Goal: Obtain resource: Download file/media

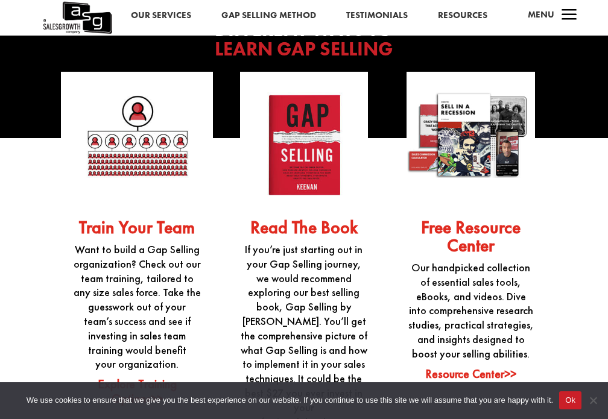
scroll to position [2915, 0]
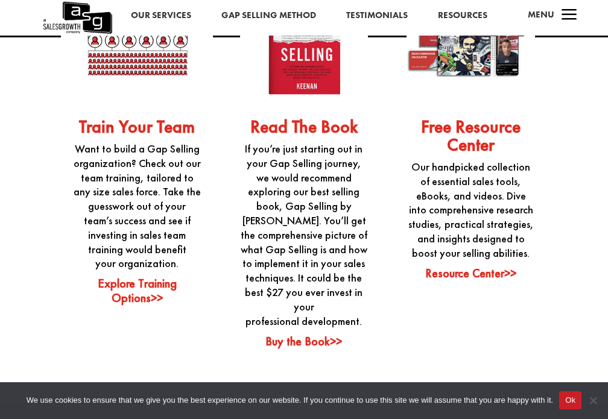
click at [496, 276] on link "Resource Center>>" at bounding box center [470, 273] width 91 height 16
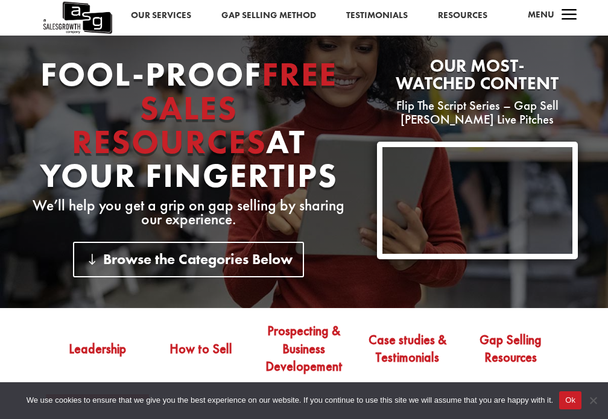
scroll to position [302, 0]
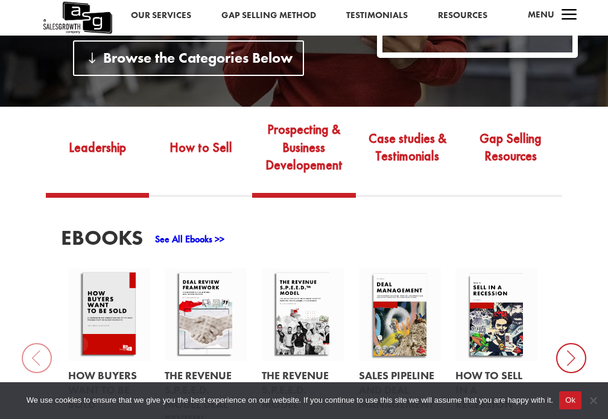
click at [283, 147] on link "Prospecting & Business Developement" at bounding box center [303, 156] width 103 height 74
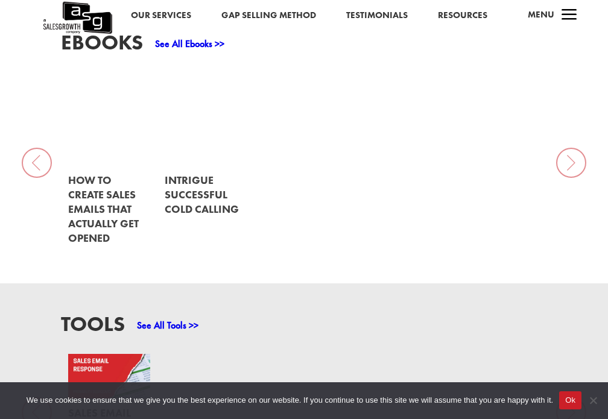
scroll to position [502, 0]
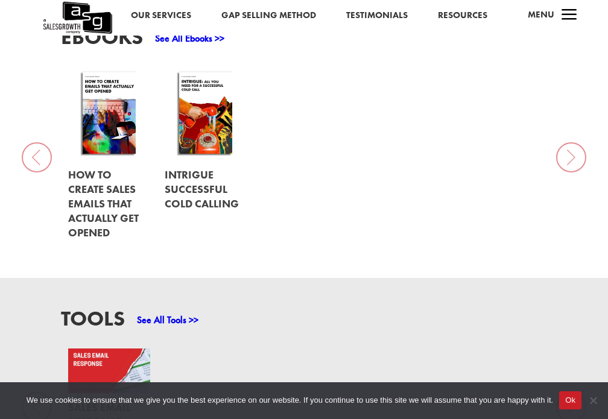
click at [118, 140] on link at bounding box center [109, 114] width 82 height 93
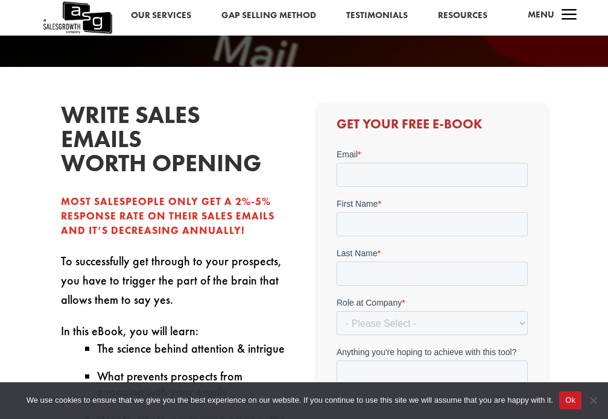
scroll to position [201, 0]
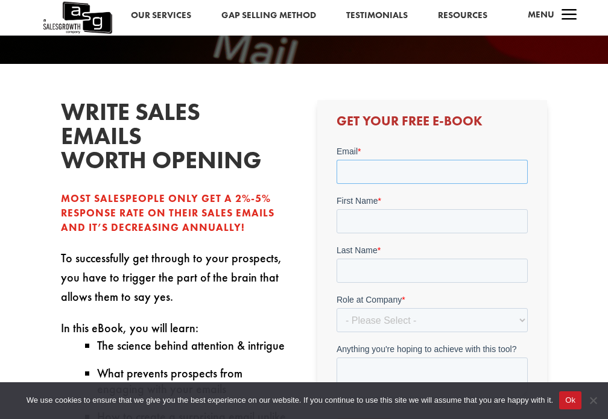
click at [440, 163] on input "Email *" at bounding box center [432, 171] width 191 height 24
type input "[PERSON_NAME][EMAIL_ADDRESS][PERSON_NAME][DOMAIN_NAME]"
type input "Martha"
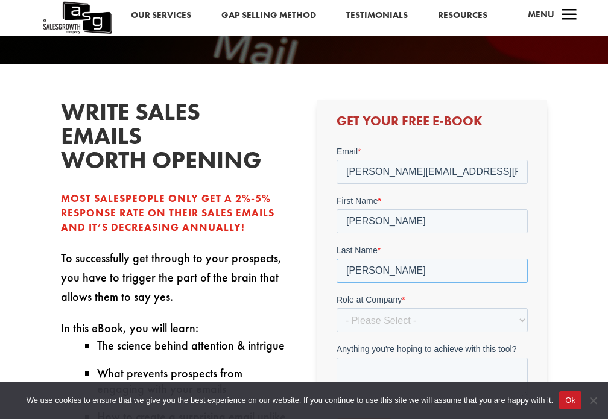
type input "Perez"
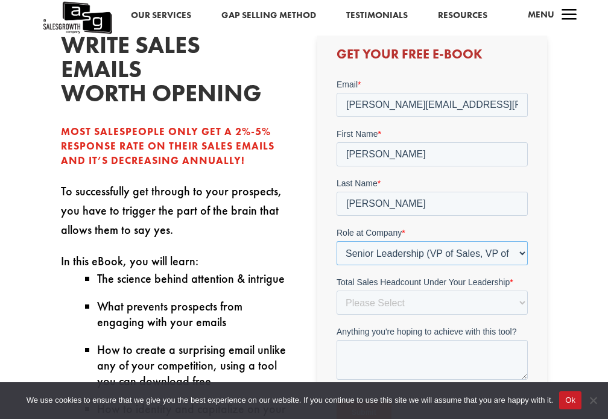
scroll to position [302, 0]
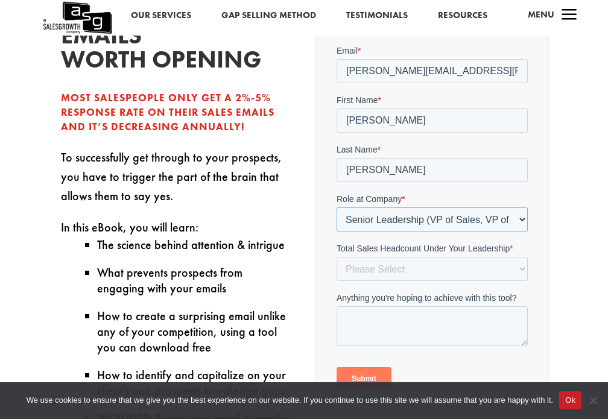
click at [487, 212] on select "- Please Select - C-Level (CRO, CSO, etc) Senior Leadership (VP of Sales, VP of…" at bounding box center [432, 219] width 191 height 24
select select "Director/Manager (Sales Director, Regional Sales Manager, etc)"
click at [337, 207] on select "- Please Select - C-Level (CRO, CSO, etc) Senior Leadership (VP of Sales, VP of…" at bounding box center [432, 219] width 191 height 24
click at [434, 273] on select "Please Select Just Me 1-9 10-19 20-49 50-99 100+" at bounding box center [432, 268] width 191 height 24
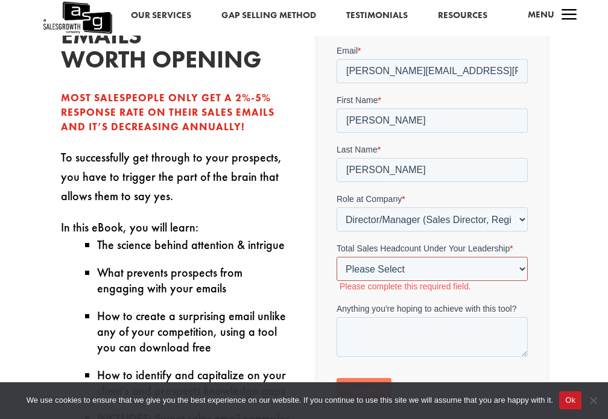
click at [418, 264] on select "Please Select Just Me 1-9 10-19 20-49 50-99 100+" at bounding box center [432, 268] width 191 height 24
select select "Just Me"
click at [337, 256] on select "Please Select Just Me 1-9 10-19 20-49 50-99 100+" at bounding box center [432, 268] width 191 height 24
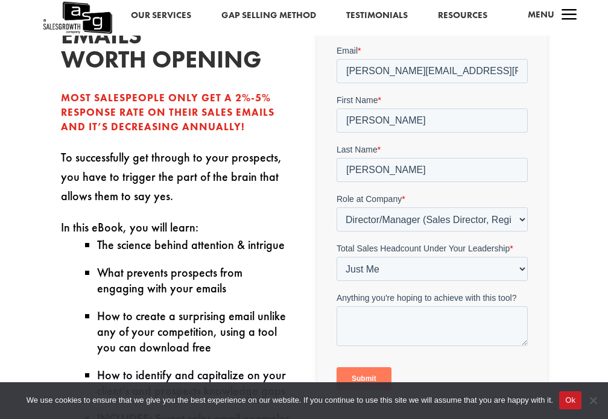
click at [574, 396] on button "Ok" at bounding box center [570, 400] width 22 height 18
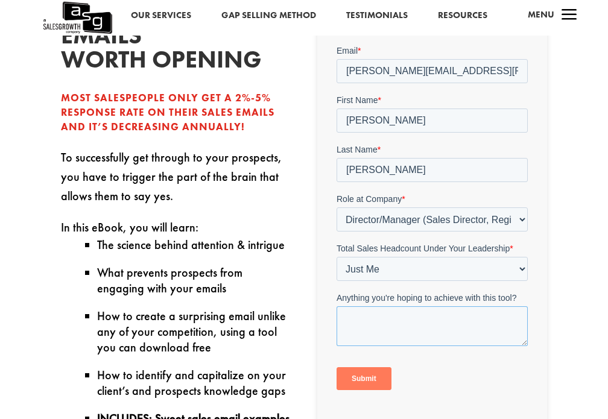
click at [488, 314] on textarea "Anything you're hoping to achieve with this tool?" at bounding box center [432, 326] width 191 height 40
click at [371, 375] on input "Submit" at bounding box center [364, 378] width 55 height 23
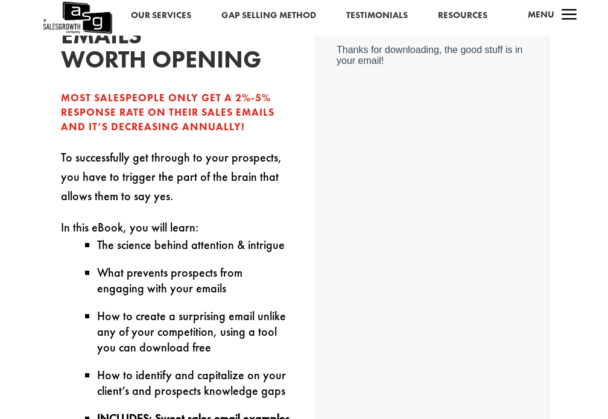
click at [275, 229] on p "In this eBook, you will learn:" at bounding box center [176, 227] width 230 height 19
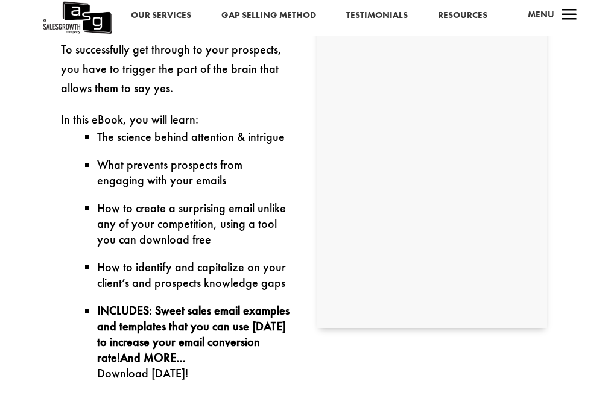
scroll to position [502, 0]
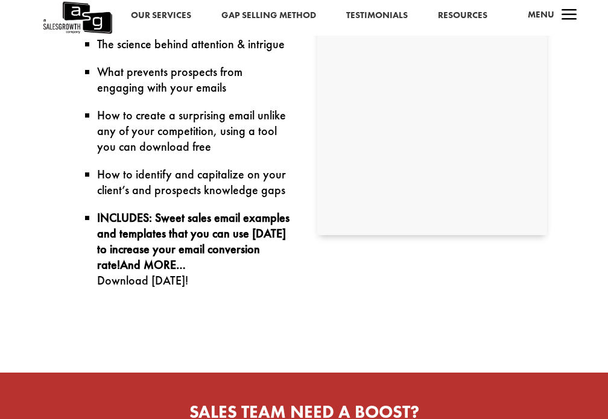
click at [360, 305] on div "write sales emails worth opening Most salespeople only get a 2%-5% response rat…" at bounding box center [304, 73] width 486 height 574
